Goal: Task Accomplishment & Management: Use online tool/utility

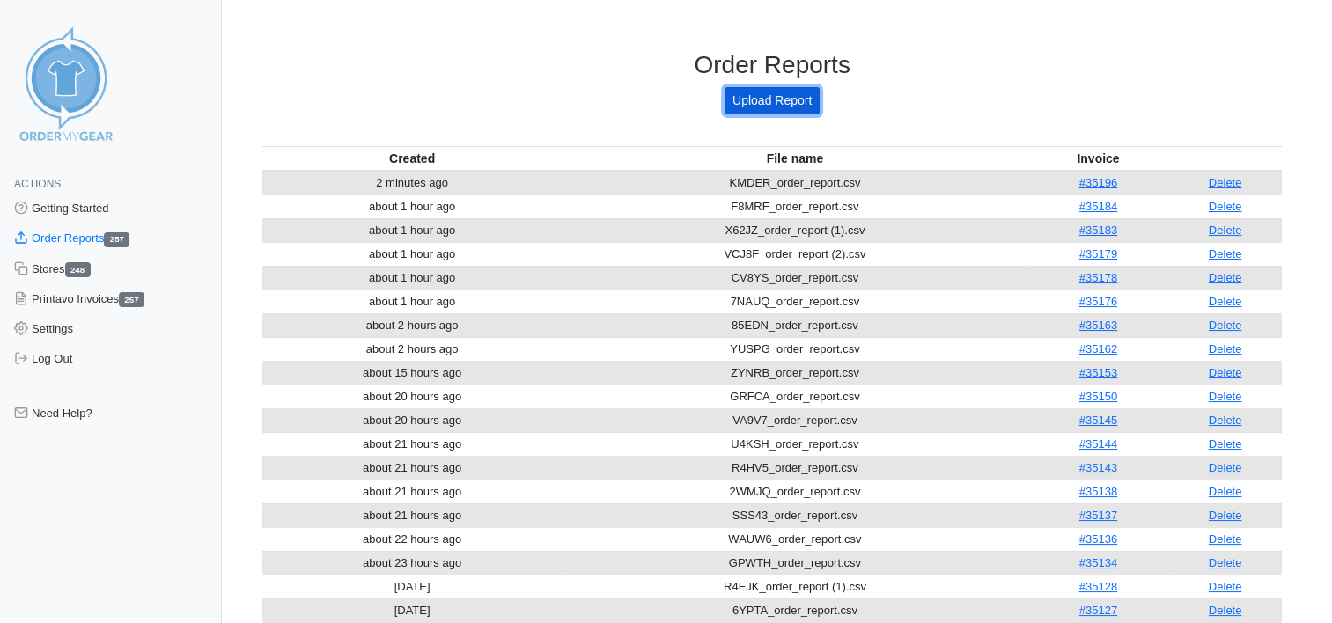
click at [783, 98] on link "Upload Report" at bounding box center [771, 100] width 95 height 27
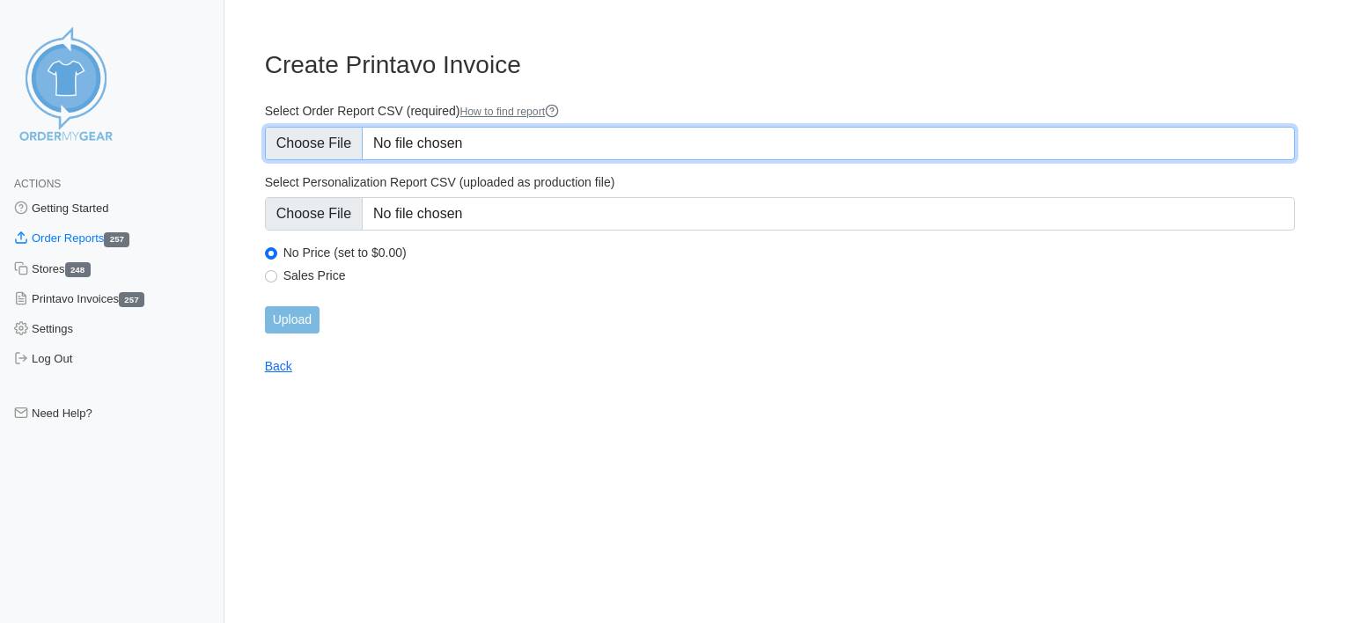
click at [437, 137] on input "Select Order Report CSV (required) How to find report" at bounding box center [780, 143] width 1030 height 33
type input "C:\fakepath\VCJ8F_order_report.csv"
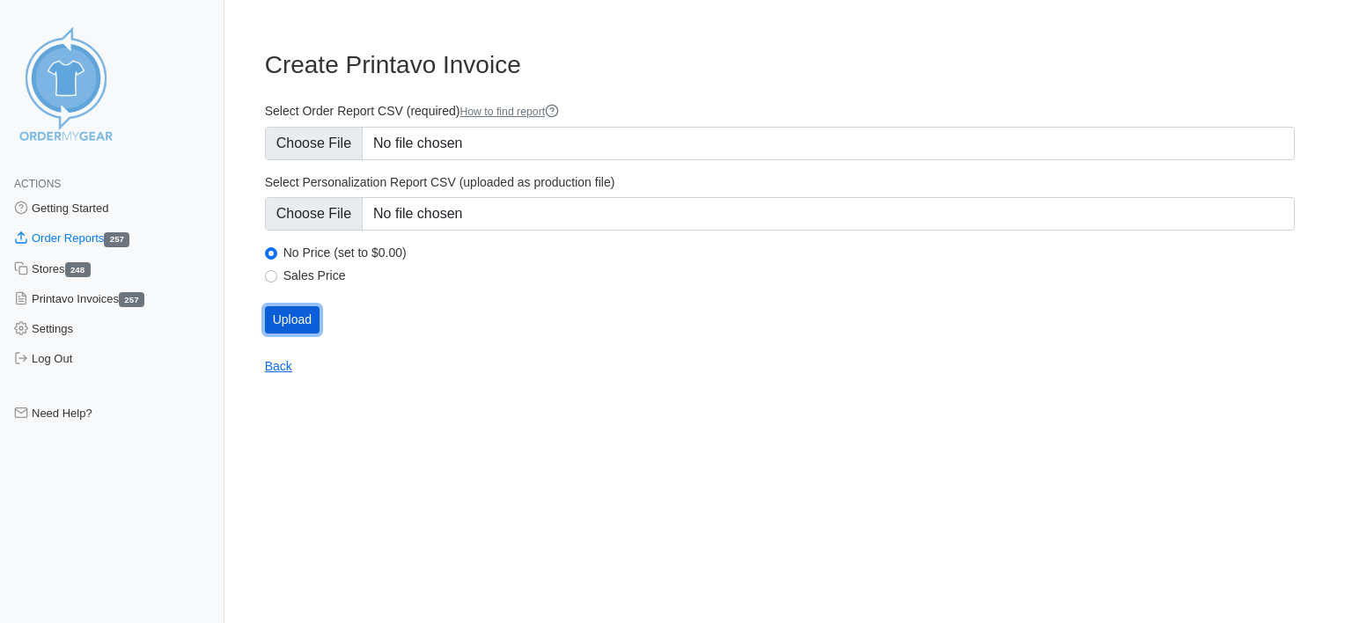
click at [288, 322] on input "Upload" at bounding box center [292, 319] width 55 height 27
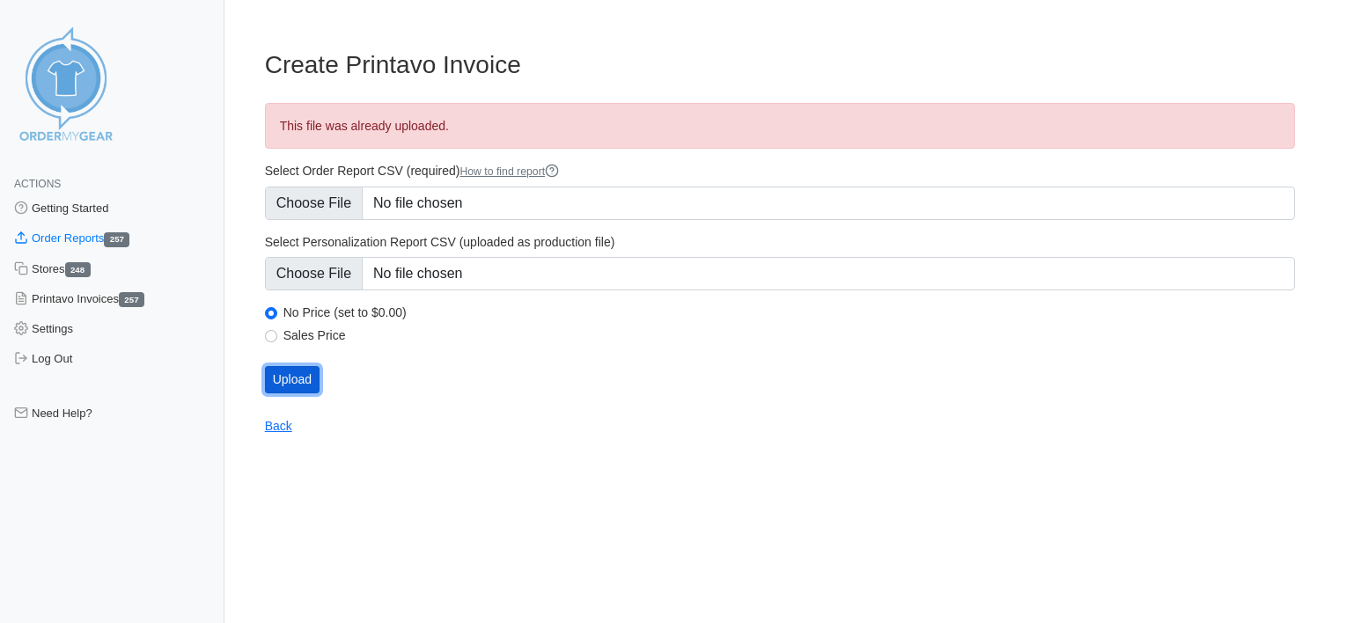
click at [297, 380] on input "Upload" at bounding box center [292, 379] width 55 height 27
